Goal: Find specific page/section: Find specific page/section

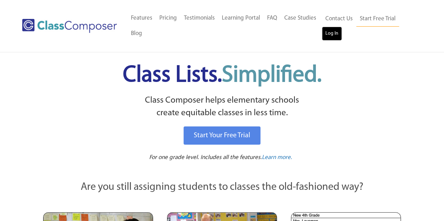
click at [331, 35] on link "Log In" at bounding box center [332, 34] width 20 height 14
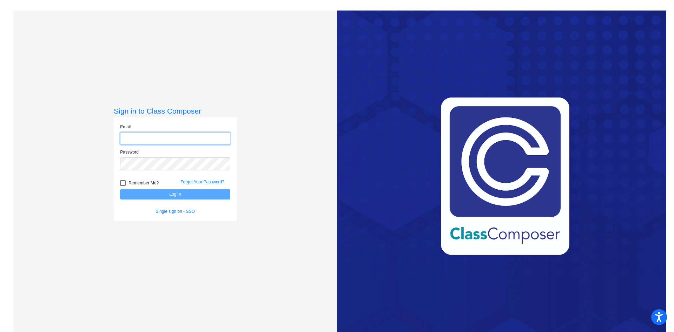
type input "[EMAIL_ADDRESS][DOMAIN_NAME]"
click at [170, 196] on button "Log In" at bounding box center [175, 195] width 110 height 10
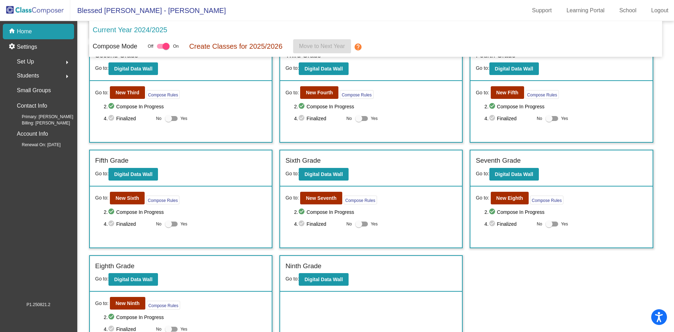
scroll to position [144, 0]
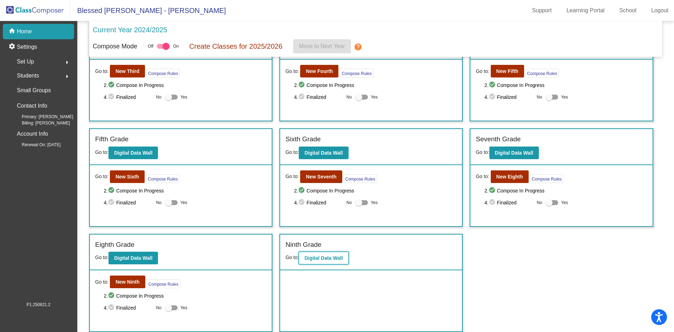
click at [322, 258] on b "Digital Data Wall" at bounding box center [323, 259] width 38 height 6
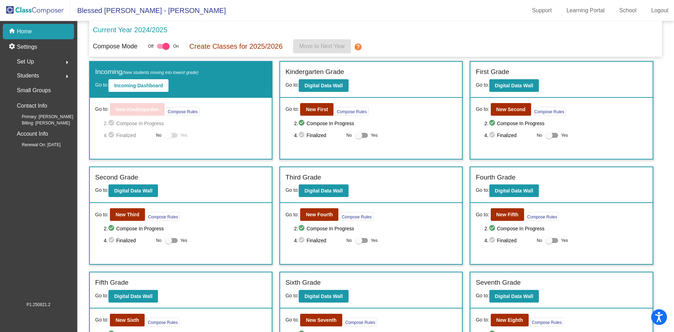
scroll to position [144, 0]
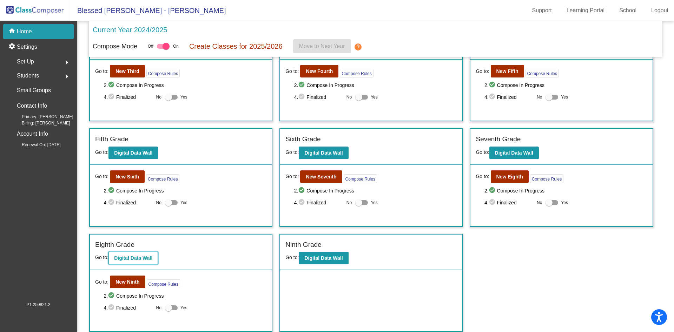
click at [122, 261] on button "Digital Data Wall" at bounding box center [132, 258] width 49 height 13
